Goal: Information Seeking & Learning: Learn about a topic

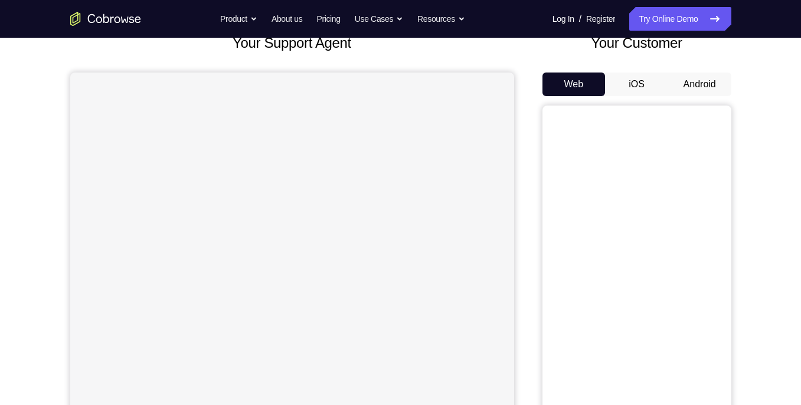
scroll to position [81, 0]
click at [706, 87] on button "Android" at bounding box center [699, 85] width 63 height 24
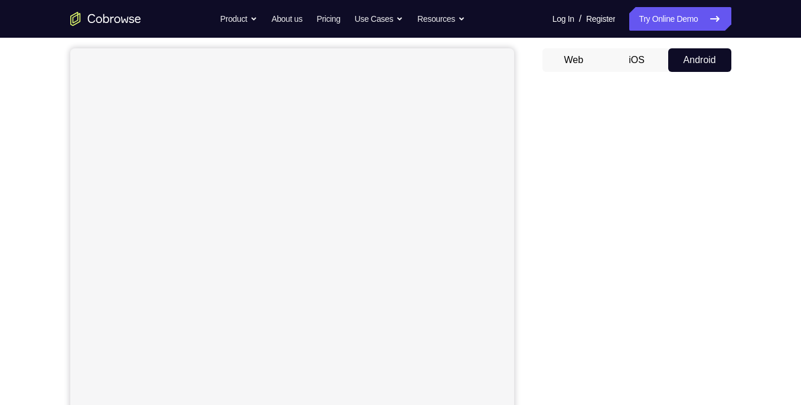
scroll to position [106, 0]
click at [780, 90] on div "Your Support Agent Your Customer Web iOS Android Next Steps We’d be happy to gi…" at bounding box center [400, 321] width 801 height 778
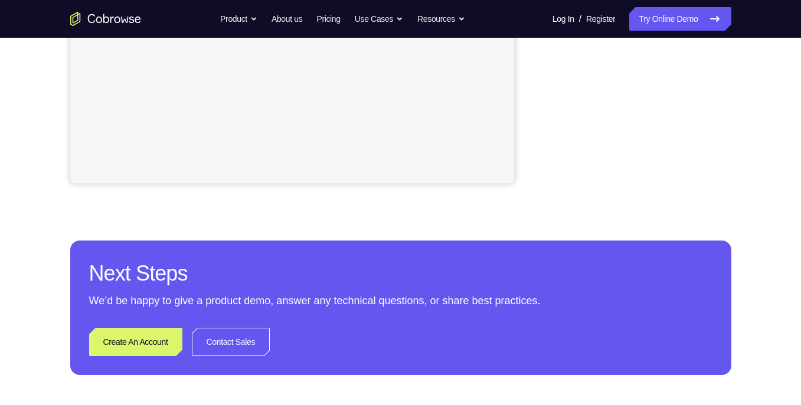
click at [452, 294] on p "We’d be happy to give a product demo, answer any technical questions, or share …" at bounding box center [400, 301] width 623 height 17
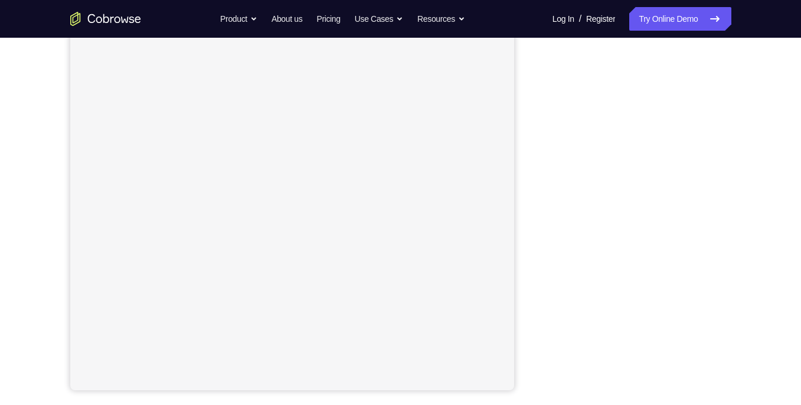
scroll to position [156, 0]
click at [689, 17] on link "Try Online Demo" at bounding box center [679, 19] width 101 height 24
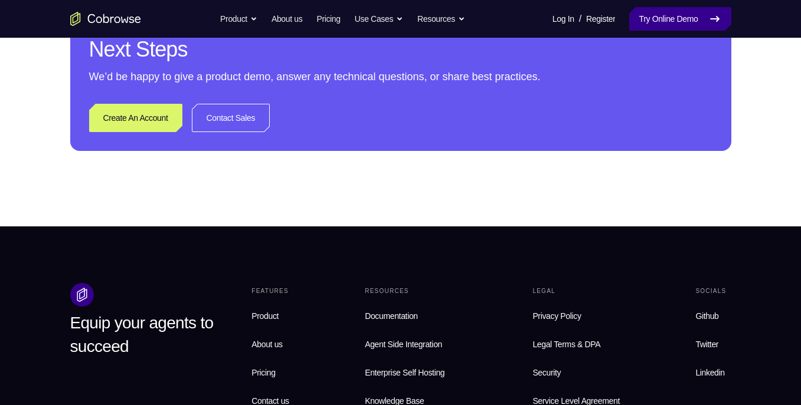
scroll to position [591, 0]
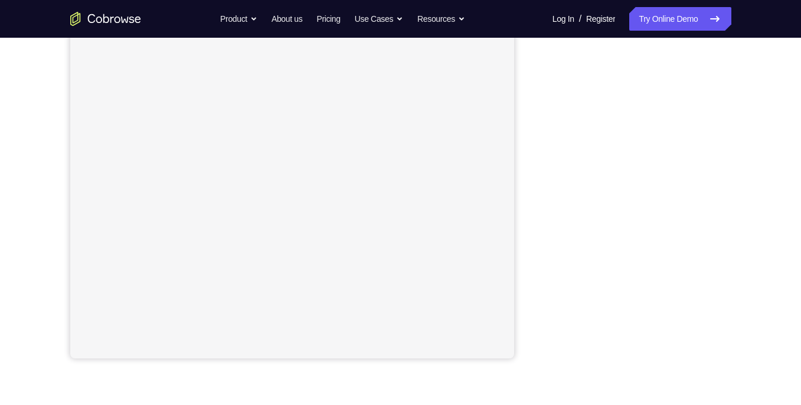
scroll to position [174, 0]
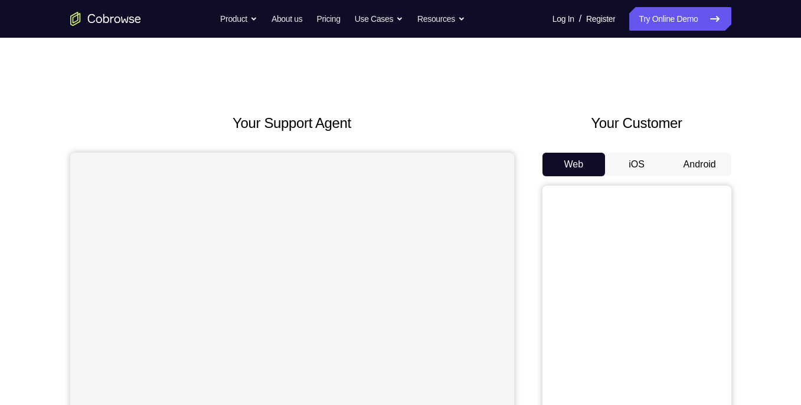
scroll to position [1, 0]
click at [706, 168] on button "Android" at bounding box center [699, 165] width 63 height 24
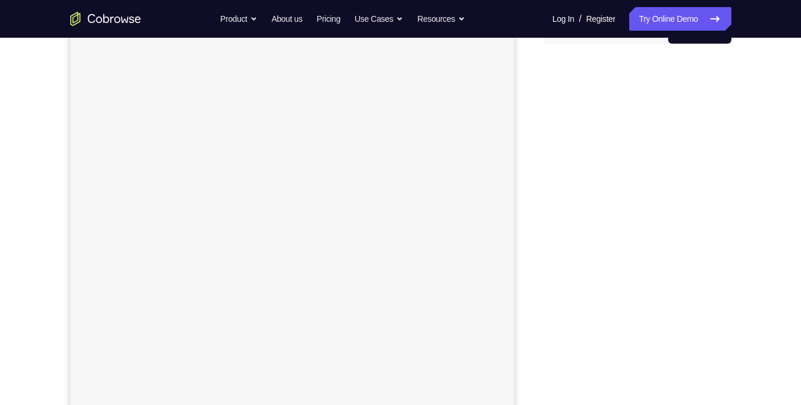
scroll to position [133, 0]
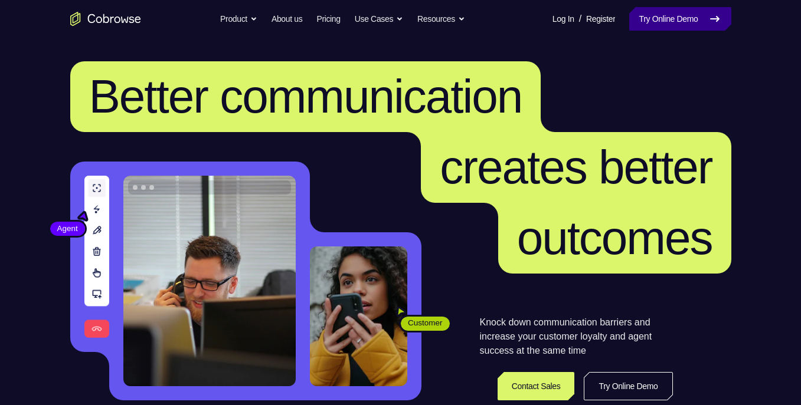
click at [663, 20] on link "Try Online Demo" at bounding box center [679, 19] width 101 height 24
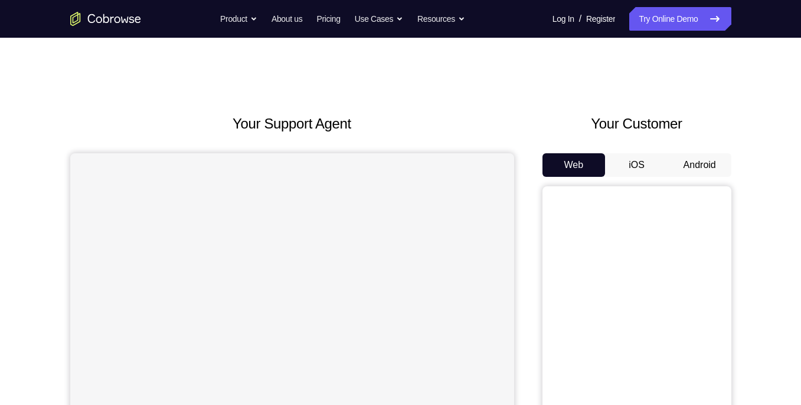
click at [709, 164] on button "Android" at bounding box center [699, 165] width 63 height 24
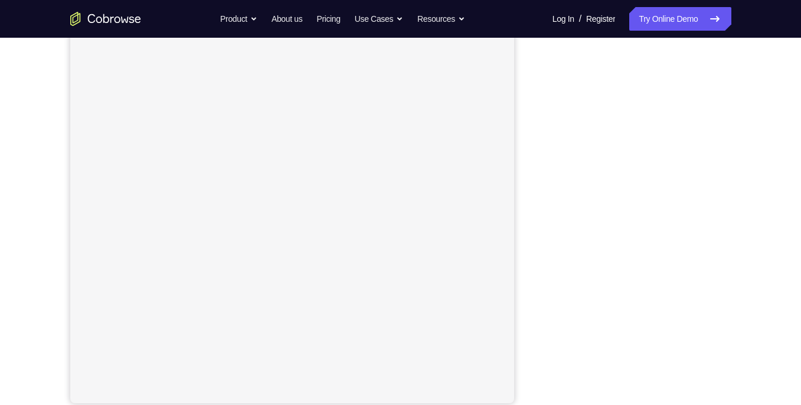
scroll to position [155, 0]
